Goal: Task Accomplishment & Management: Manage account settings

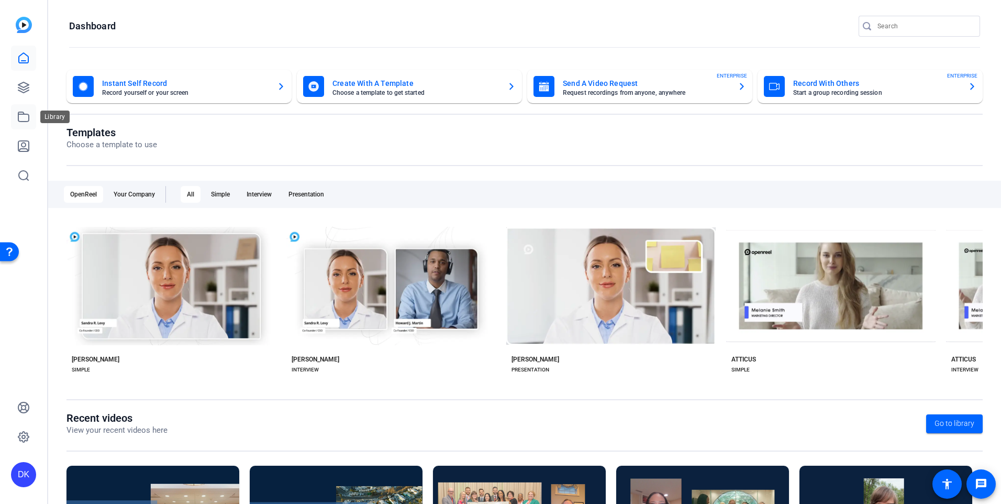
click at [30, 115] on link at bounding box center [23, 116] width 25 height 25
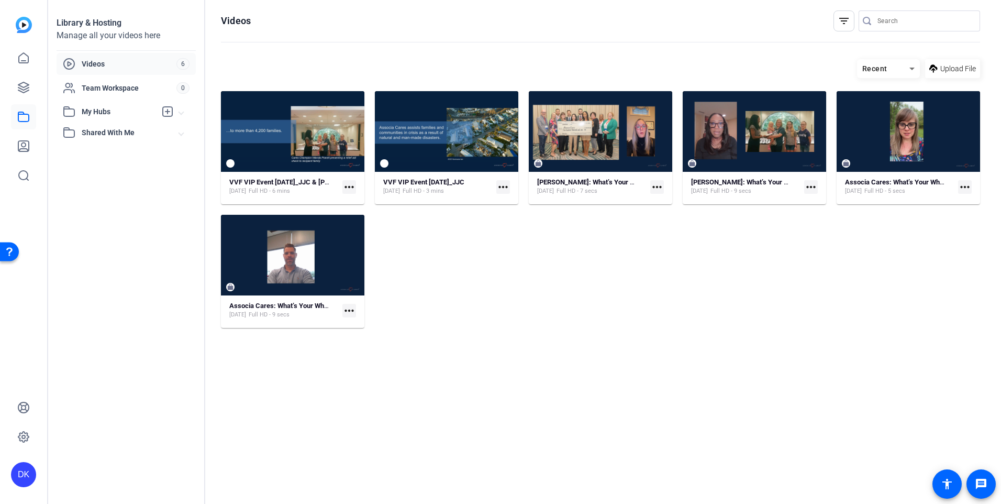
click at [348, 187] on mat-icon "more_horiz" at bounding box center [349, 187] width 14 height 14
click at [374, 213] on span "Download" at bounding box center [372, 215] width 43 height 13
click at [505, 189] on mat-icon "more_horiz" at bounding box center [503, 187] width 14 height 14
click at [510, 216] on span "Download" at bounding box center [526, 215] width 43 height 13
click at [503, 190] on mat-icon "more_horiz" at bounding box center [503, 187] width 14 height 14
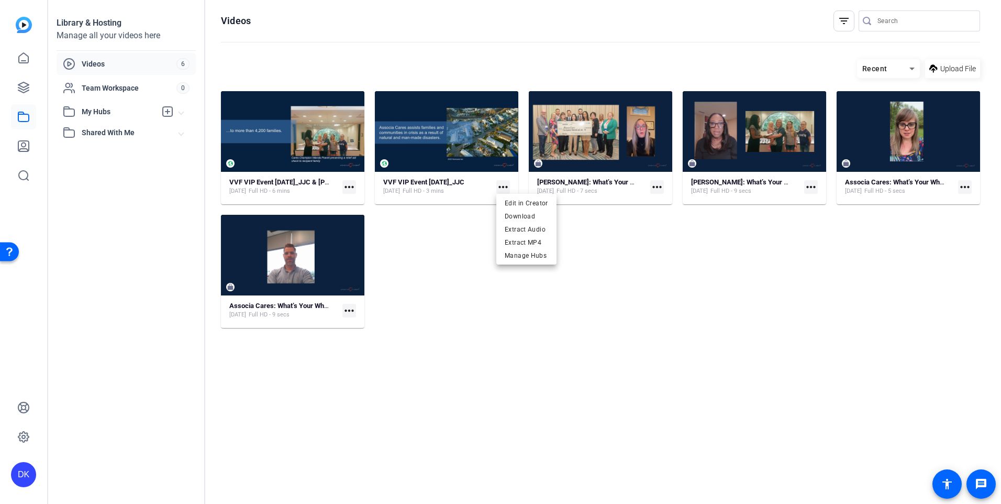
click at [350, 191] on div at bounding box center [500, 252] width 1001 height 504
click at [349, 191] on mat-icon "more_horiz" at bounding box center [349, 187] width 14 height 14
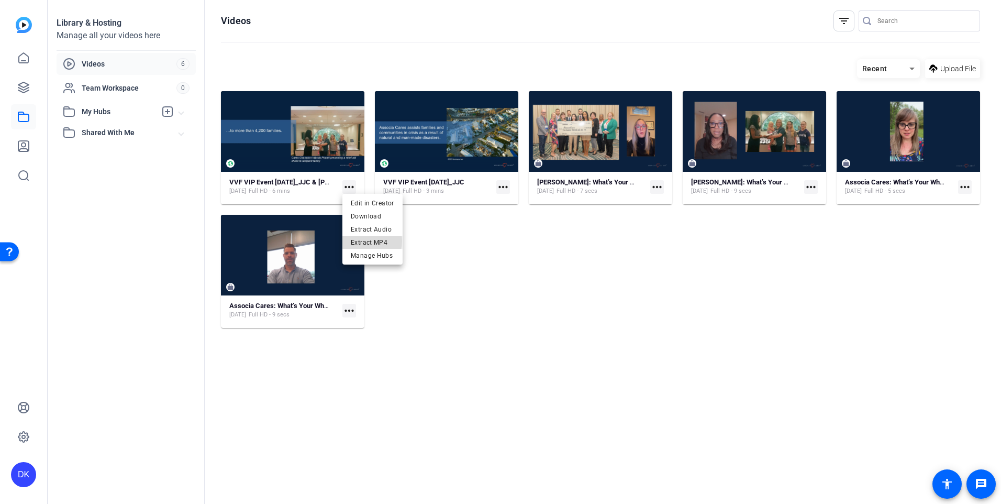
click at [360, 241] on span "Extract MP4" at bounding box center [372, 242] width 43 height 13
click at [502, 185] on mat-icon "more_horiz" at bounding box center [503, 187] width 14 height 14
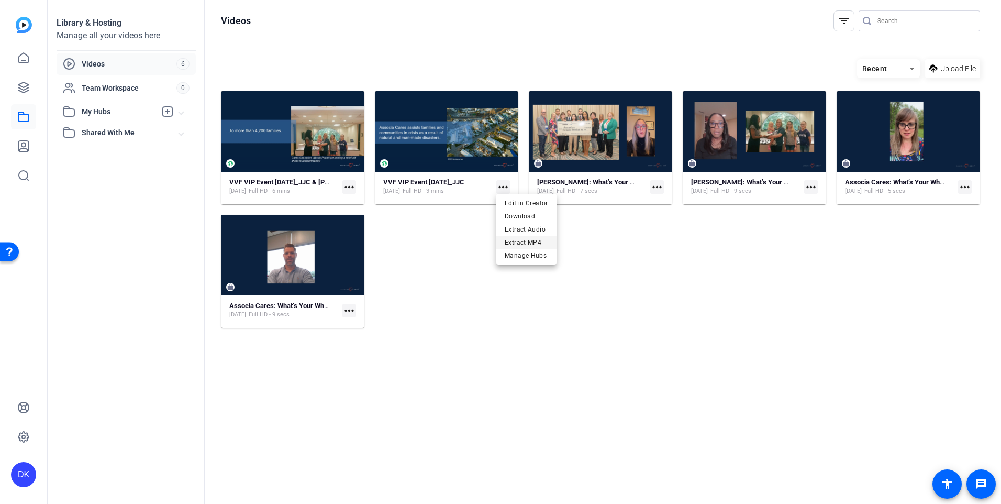
click at [522, 241] on span "Extract MP4" at bounding box center [526, 242] width 43 height 13
click at [96, 59] on span "Videos" at bounding box center [129, 64] width 95 height 10
click at [21, 91] on icon at bounding box center [23, 87] width 13 height 13
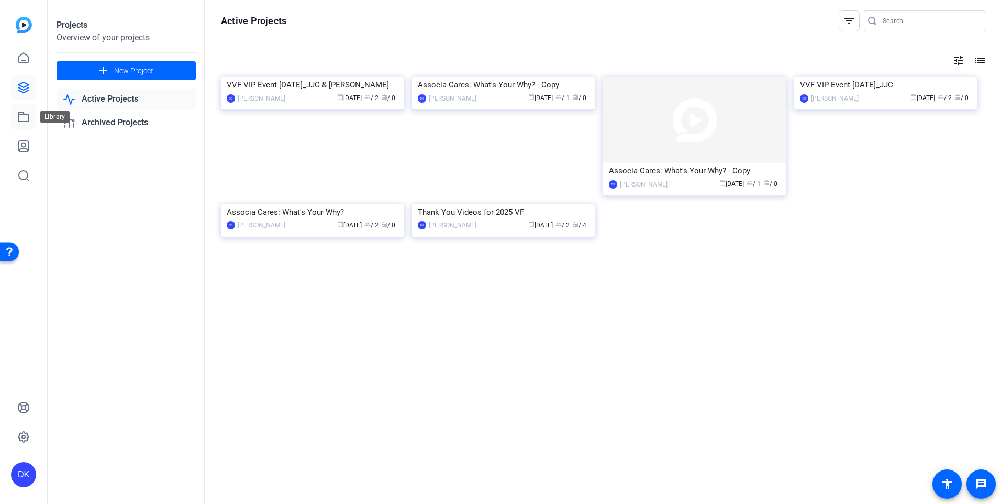
click at [26, 117] on icon at bounding box center [23, 116] width 13 height 13
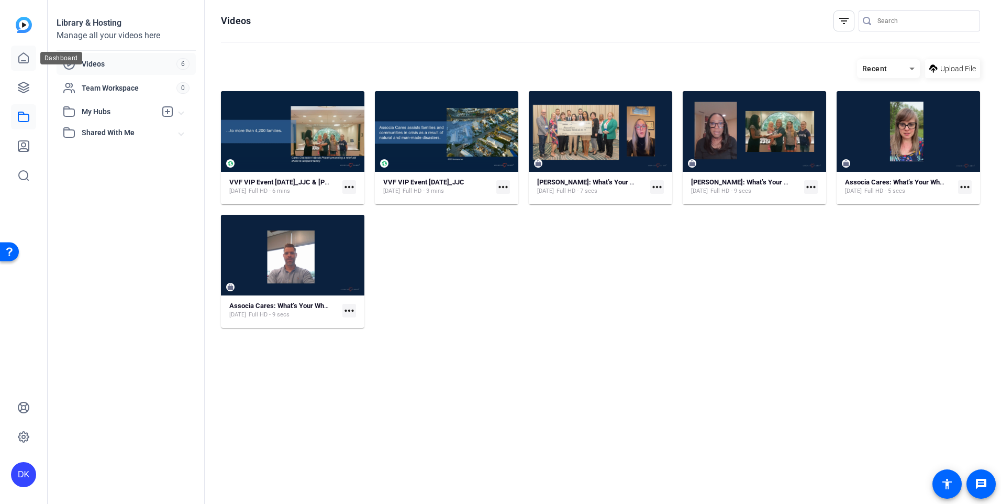
click at [22, 64] on icon at bounding box center [23, 58] width 13 height 13
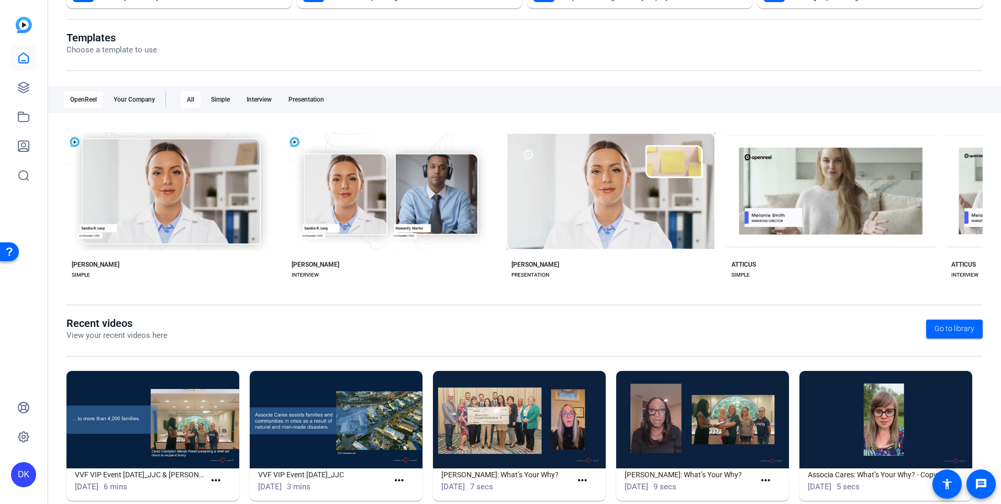
scroll to position [115, 0]
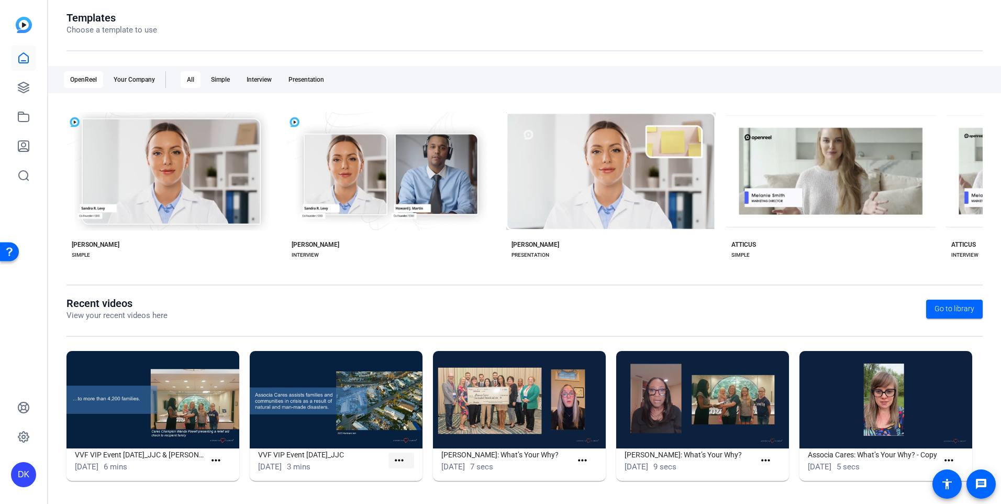
click at [402, 461] on mat-icon "more_horiz" at bounding box center [399, 460] width 13 height 13
click at [304, 430] on div at bounding box center [500, 252] width 1001 height 504
click at [342, 428] on img at bounding box center [336, 399] width 173 height 97
click at [23, 114] on icon at bounding box center [23, 116] width 10 height 9
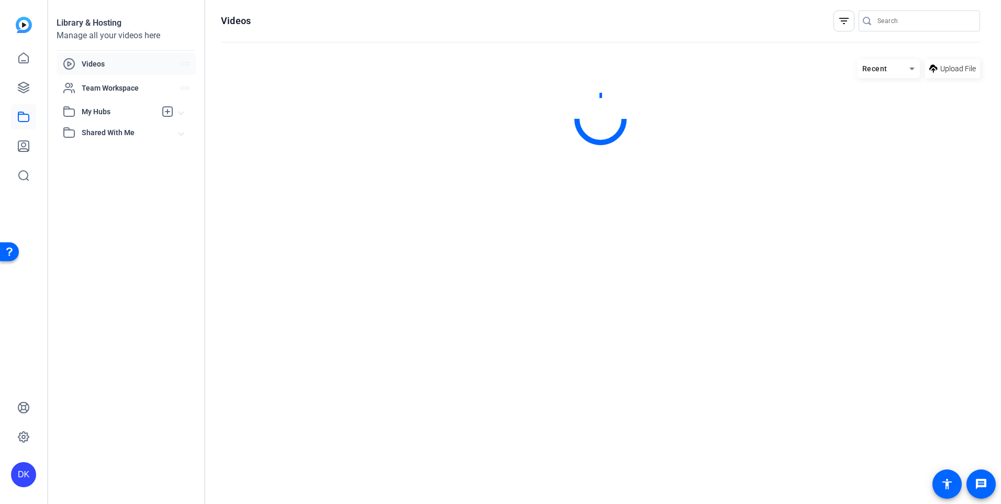
scroll to position [0, 0]
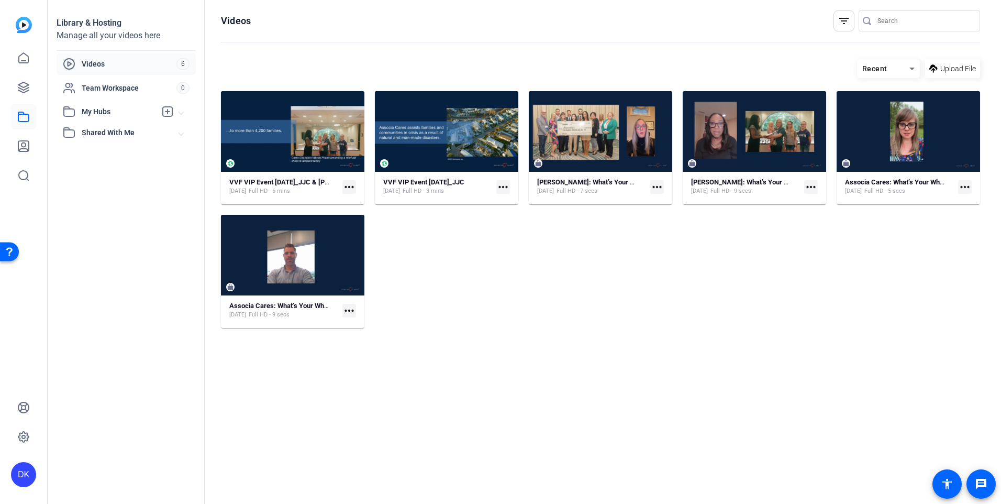
click at [505, 185] on mat-icon "more_horiz" at bounding box center [503, 187] width 14 height 14
click at [345, 187] on div at bounding box center [500, 252] width 1001 height 504
click at [345, 187] on mat-icon "more_horiz" at bounding box center [349, 187] width 14 height 14
click at [554, 271] on div at bounding box center [500, 252] width 1001 height 504
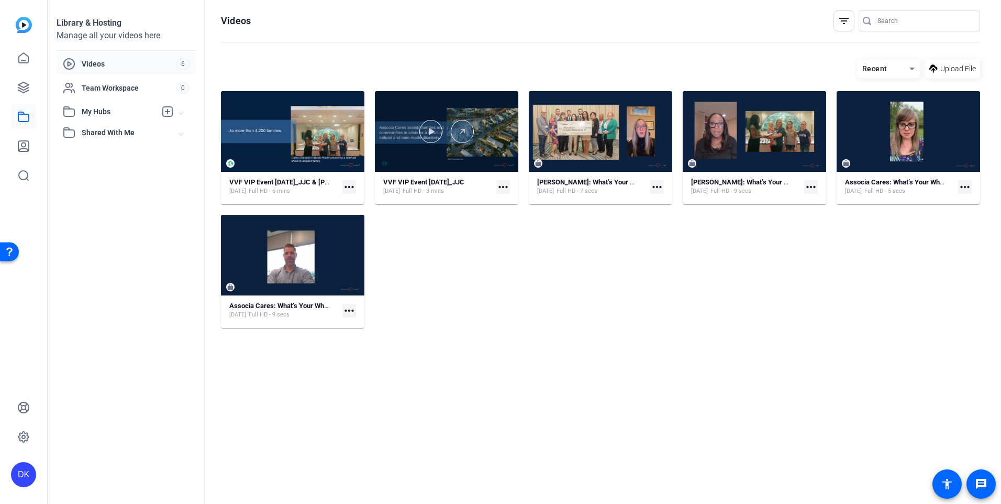
click at [451, 137] on div at bounding box center [446, 131] width 143 height 23
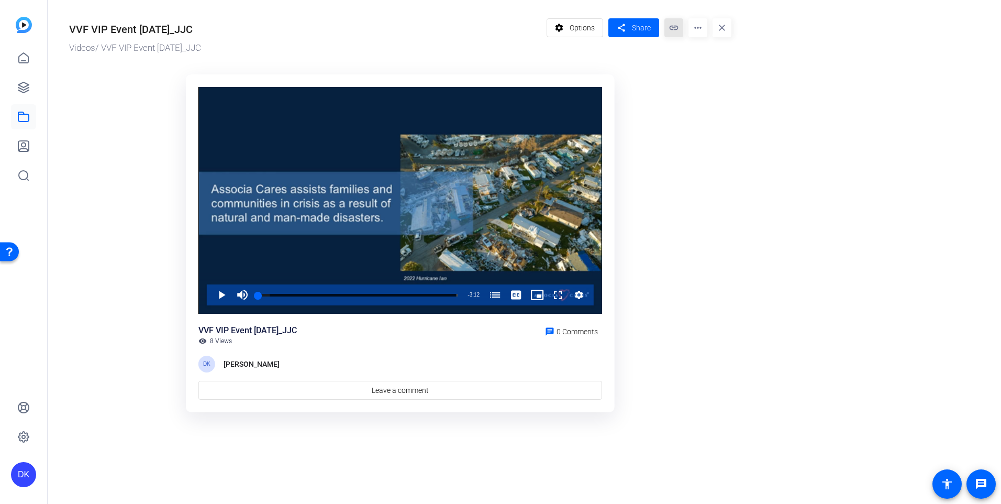
click at [669, 29] on mat-icon "link" at bounding box center [674, 27] width 19 height 19
click at [26, 85] on icon at bounding box center [23, 87] width 13 height 13
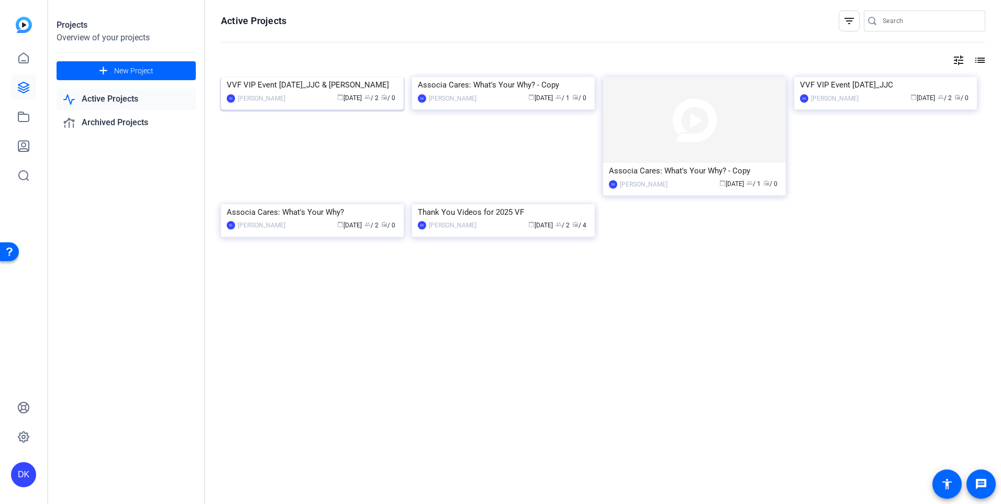
click at [341, 77] on img at bounding box center [312, 77] width 183 height 0
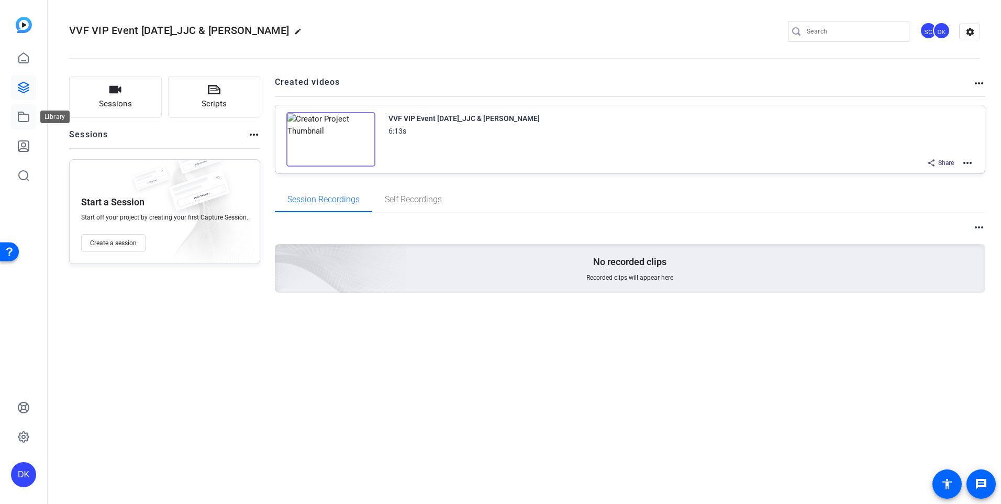
click at [19, 112] on icon at bounding box center [23, 116] width 10 height 9
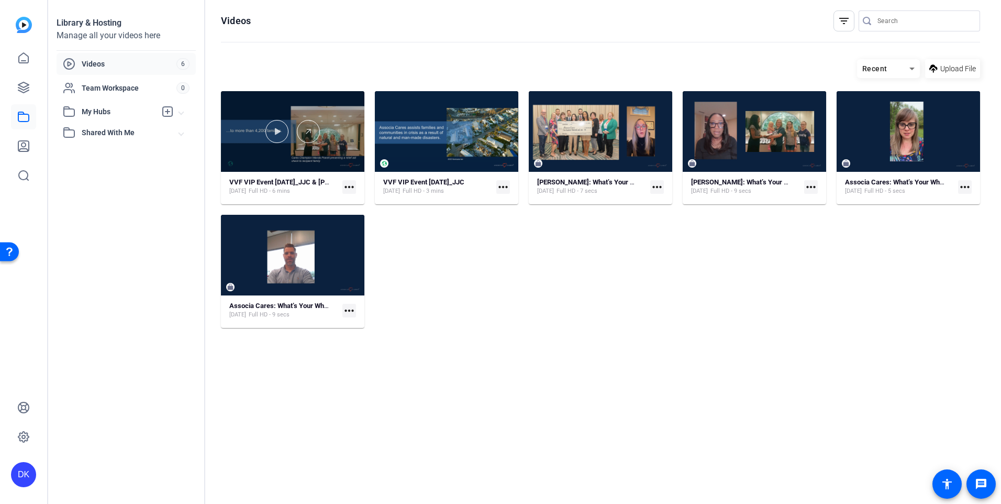
click at [315, 147] on div at bounding box center [292, 131] width 143 height 81
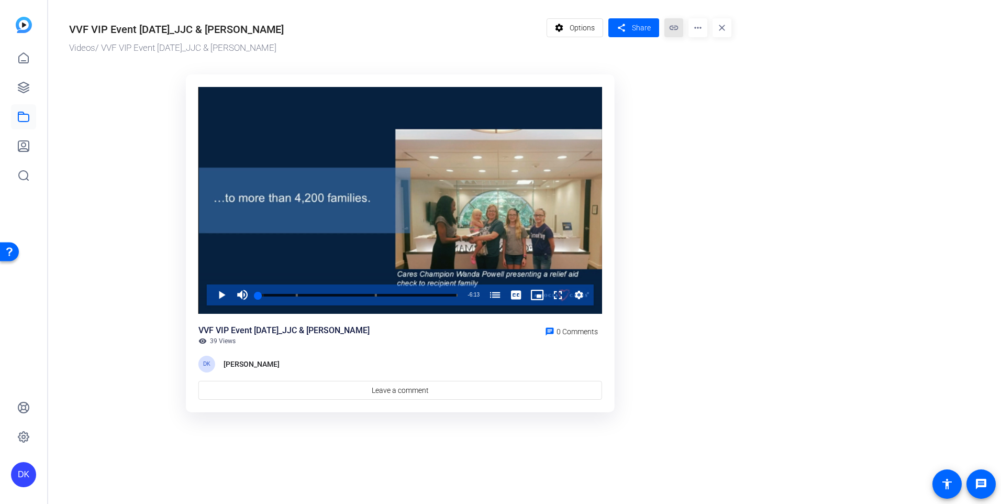
click at [675, 27] on mat-icon "link" at bounding box center [674, 27] width 19 height 19
click at [81, 50] on link "Videos" at bounding box center [82, 47] width 26 height 10
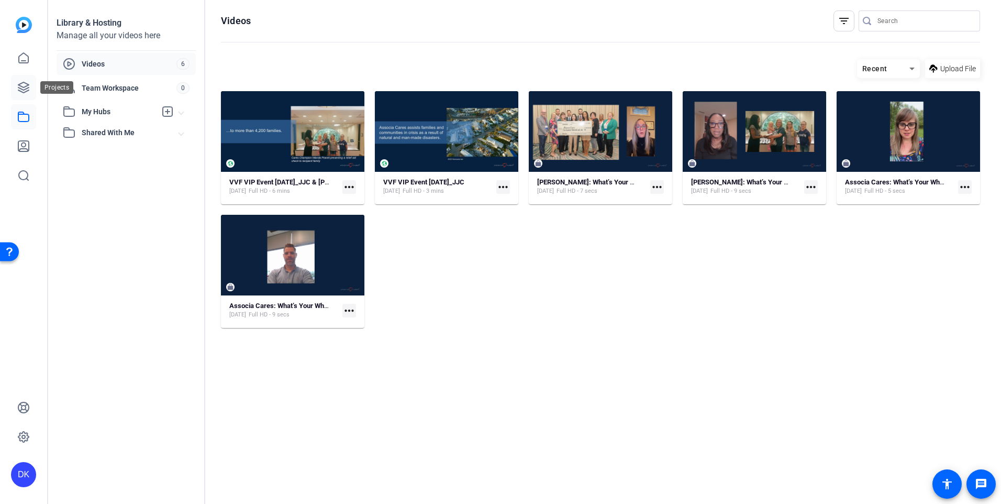
click at [25, 85] on icon at bounding box center [23, 87] width 13 height 13
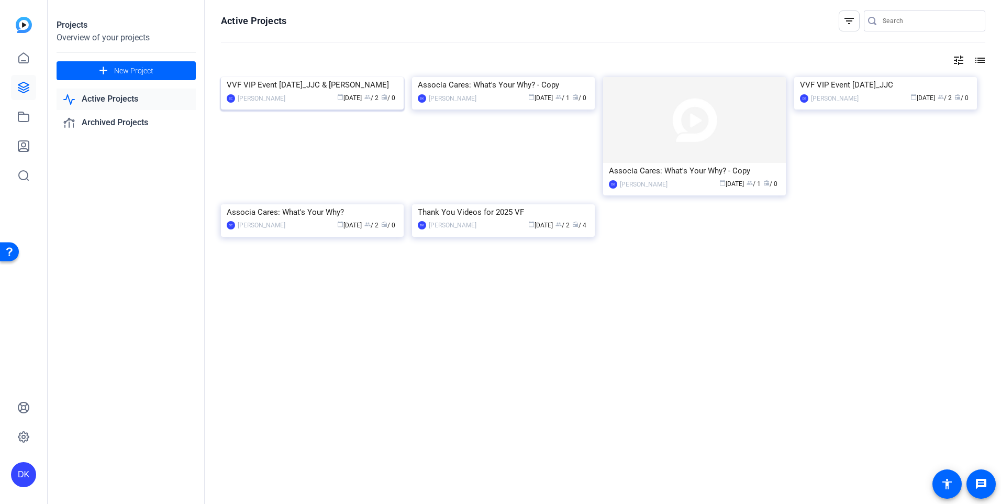
click at [306, 93] on div "VVF VIP Event [DATE]_JJC & [PERSON_NAME]" at bounding box center [312, 85] width 171 height 16
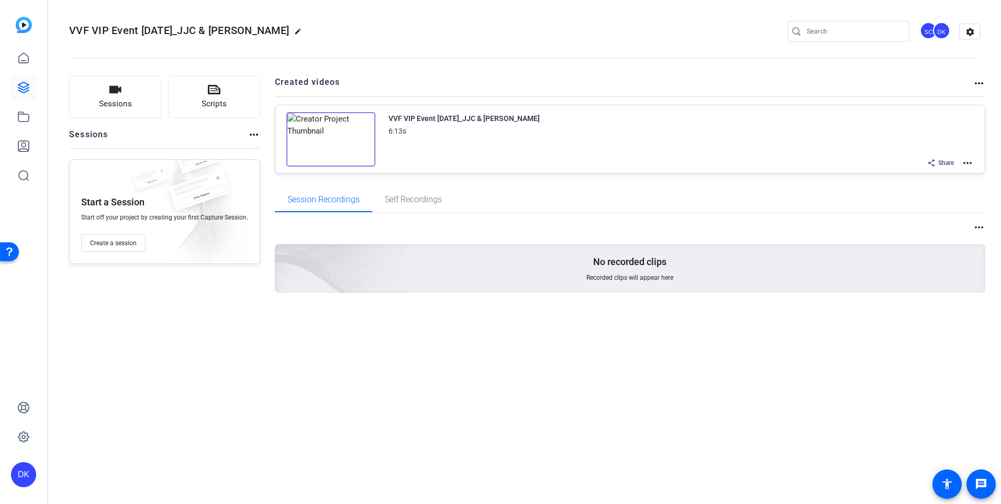
click at [966, 164] on mat-icon "more_horiz" at bounding box center [967, 163] width 13 height 13
click at [334, 32] on div at bounding box center [500, 252] width 1001 height 504
click at [969, 163] on mat-icon "more_horiz" at bounding box center [967, 163] width 13 height 13
click at [248, 31] on div at bounding box center [500, 252] width 1001 height 504
click at [294, 31] on mat-icon "edit" at bounding box center [300, 34] width 13 height 13
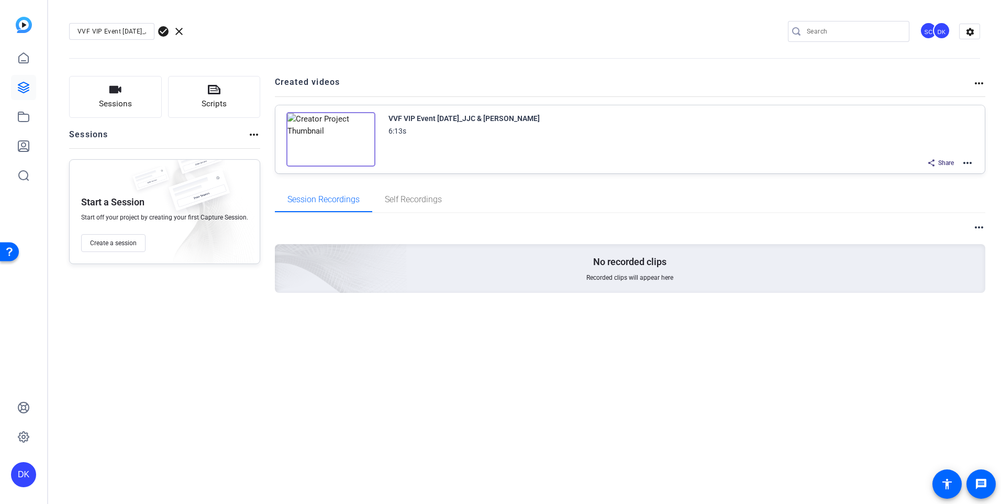
click at [134, 31] on input "VVF VIP Event [DATE]_JJC & [PERSON_NAME]" at bounding box center [112, 31] width 69 height 13
click at [100, 30] on input "VVF VIP Event [DATE]_JJC & [PERSON_NAME]" at bounding box center [112, 31] width 69 height 13
type input "VVF Main Event [DATE]_JJC & [PERSON_NAME]"
click at [290, 35] on div "VVF Main Event [DATE]_JJC & [PERSON_NAME] check_circle clear SC DK settings" at bounding box center [524, 32] width 911 height 16
click at [162, 31] on span "check_circle" at bounding box center [163, 31] width 13 height 13
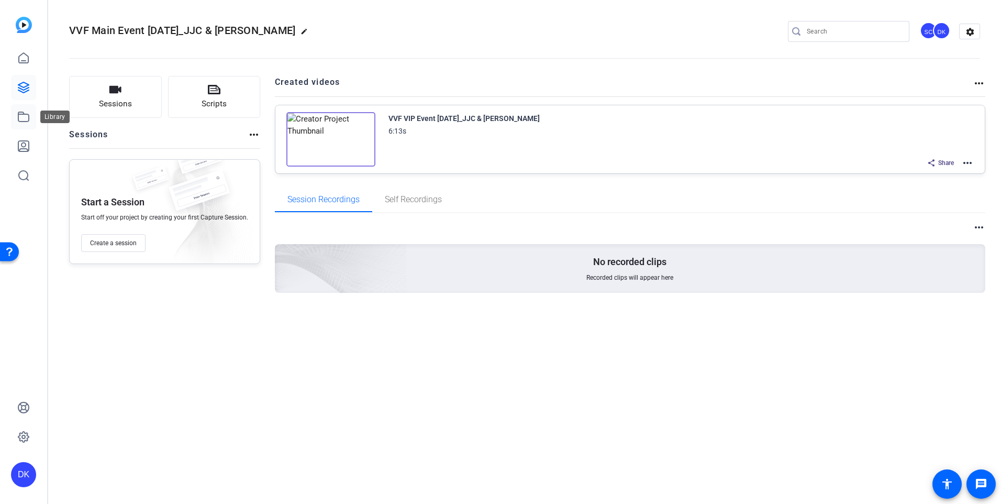
click at [21, 116] on icon at bounding box center [23, 116] width 13 height 13
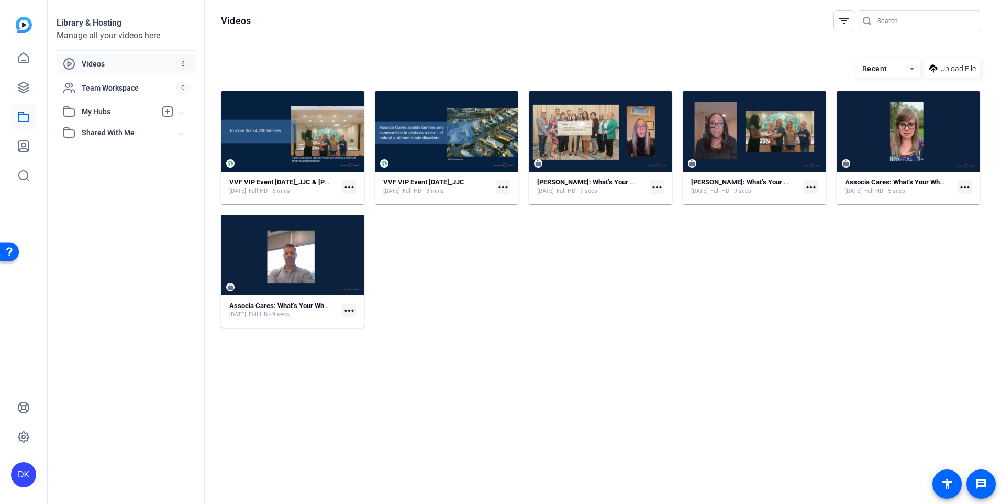
click at [505, 187] on mat-icon "more_horiz" at bounding box center [503, 187] width 14 height 14
click at [343, 184] on div at bounding box center [500, 252] width 1001 height 504
click at [20, 115] on icon at bounding box center [23, 116] width 10 height 9
click at [431, 191] on span "Full HD - 3 mins" at bounding box center [423, 191] width 41 height 8
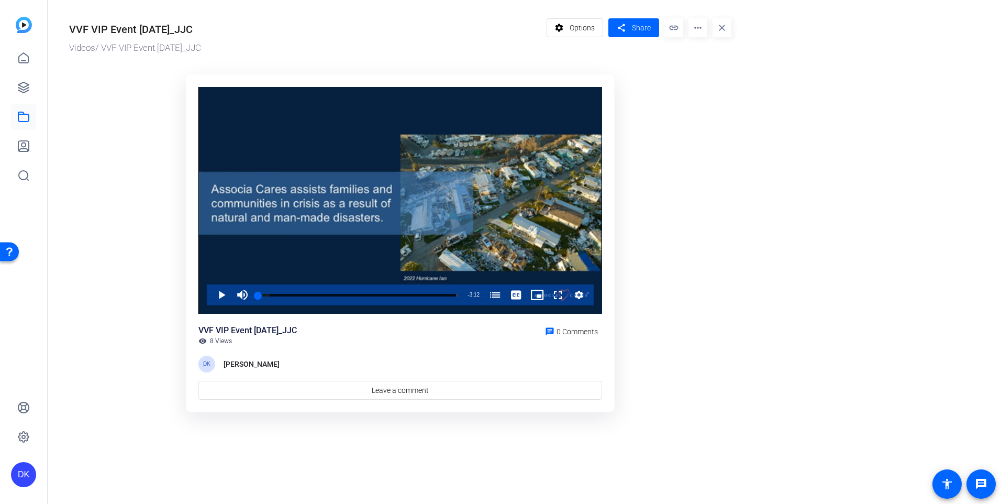
click at [322, 20] on div "VVF VIP Event [DATE]_JJC" at bounding box center [305, 27] width 472 height 19
click at [670, 28] on mat-icon "link" at bounding box center [674, 27] width 19 height 19
click at [25, 117] on icon at bounding box center [23, 116] width 13 height 13
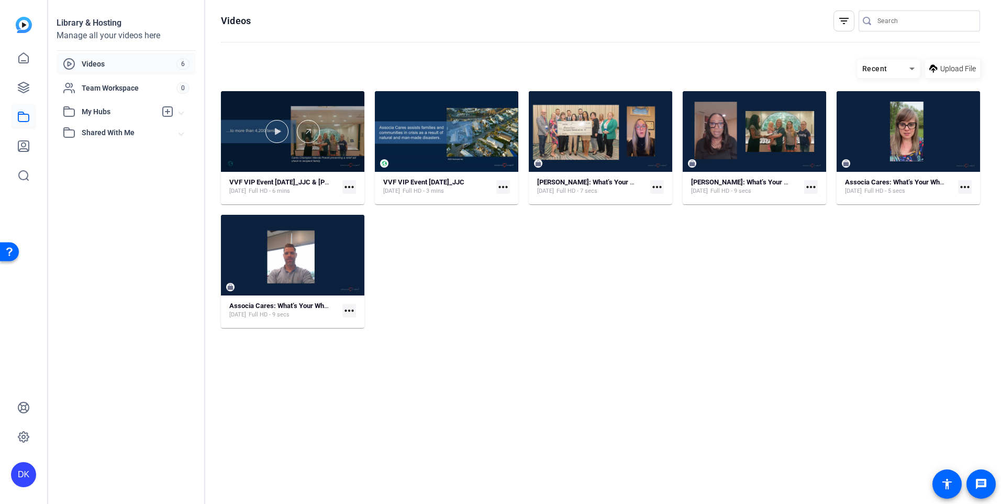
click at [312, 158] on div at bounding box center [292, 131] width 143 height 81
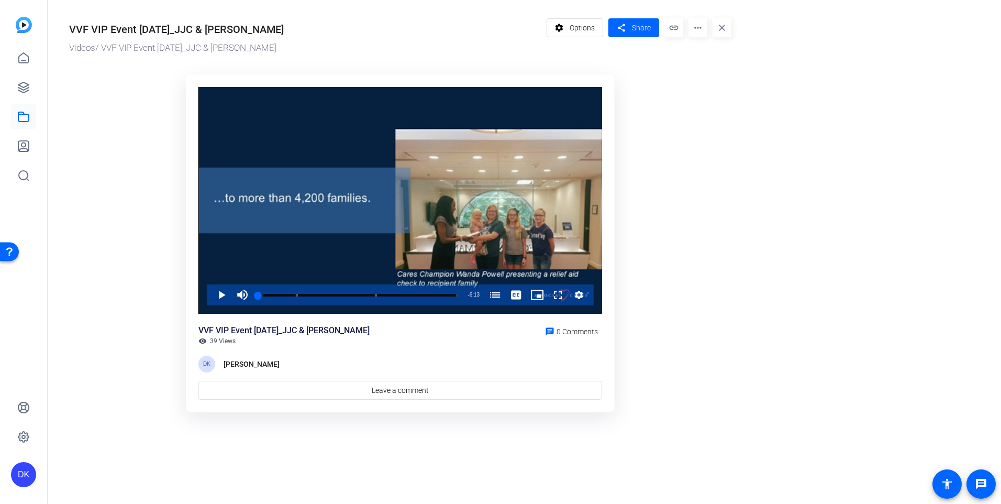
click at [677, 26] on mat-icon "link" at bounding box center [674, 27] width 19 height 19
